Goal: Navigation & Orientation: Find specific page/section

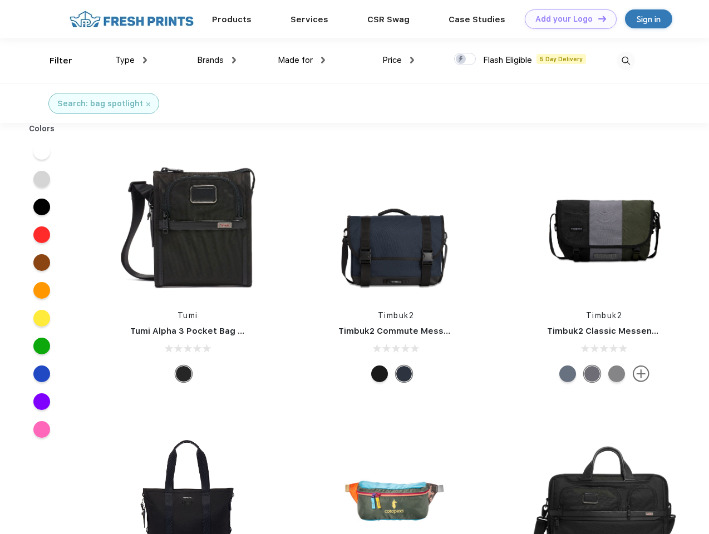
click at [566, 19] on link "Add your Logo Design Tool" at bounding box center [571, 18] width 92 height 19
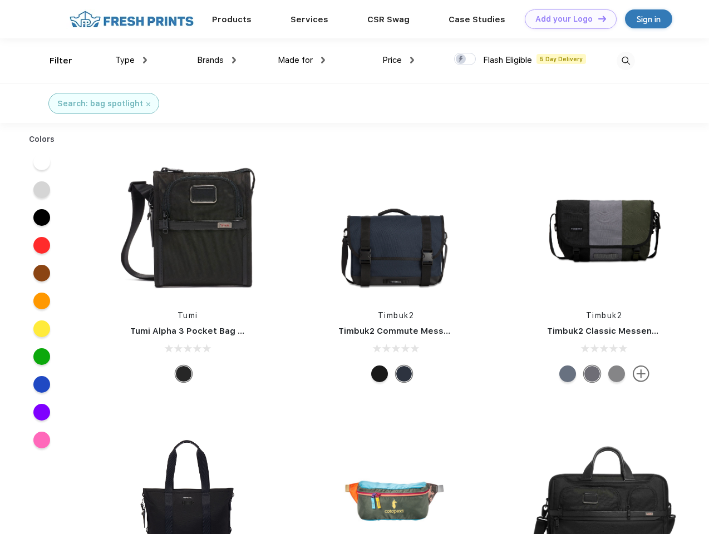
click at [0, 0] on div "Design Tool" at bounding box center [0, 0] width 0 height 0
click at [597, 18] on link "Add your Logo Design Tool" at bounding box center [571, 18] width 92 height 19
click at [53, 61] on div "Filter" at bounding box center [61, 61] width 23 height 13
click at [131, 60] on span "Type" at bounding box center [124, 60] width 19 height 10
click at [216, 60] on span "Brands" at bounding box center [210, 60] width 27 height 10
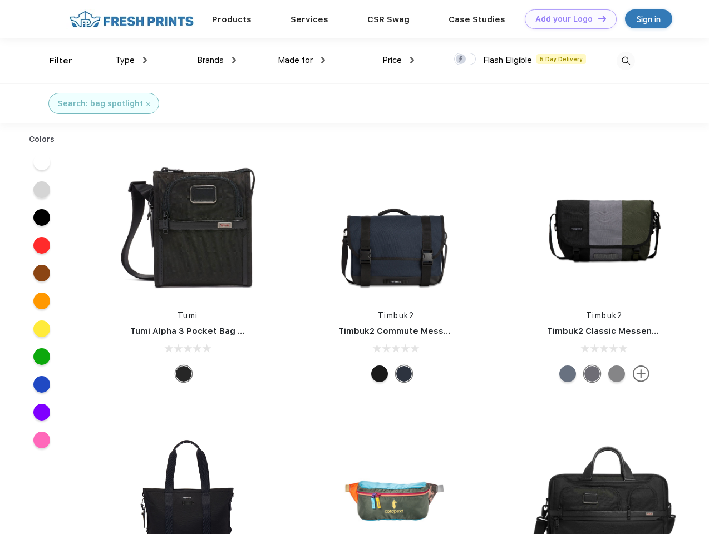
click at [302, 60] on span "Made for" at bounding box center [295, 60] width 35 height 10
click at [398, 60] on span "Price" at bounding box center [391, 60] width 19 height 10
click at [465, 60] on div at bounding box center [465, 59] width 22 height 12
click at [461, 60] on input "checkbox" at bounding box center [457, 55] width 7 height 7
click at [625, 61] on img at bounding box center [625, 61] width 18 height 18
